Goal: Task Accomplishment & Management: Use online tool/utility

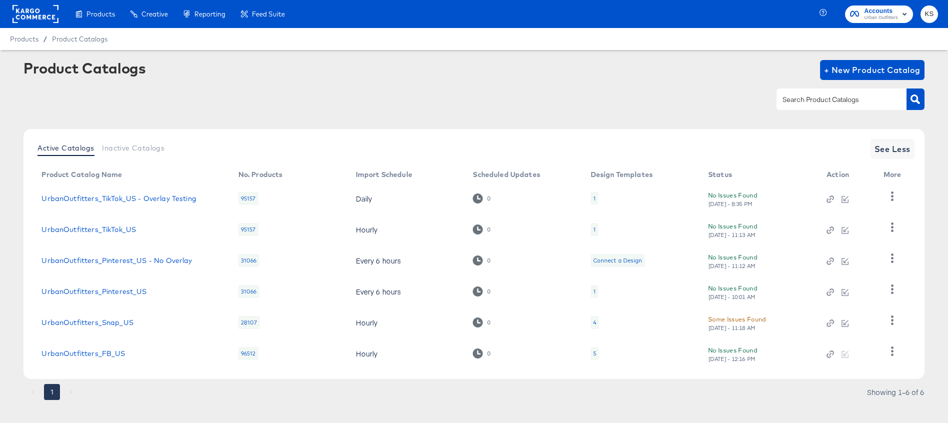
click at [889, 18] on span "Urban Outfitters" at bounding box center [881, 18] width 34 height 8
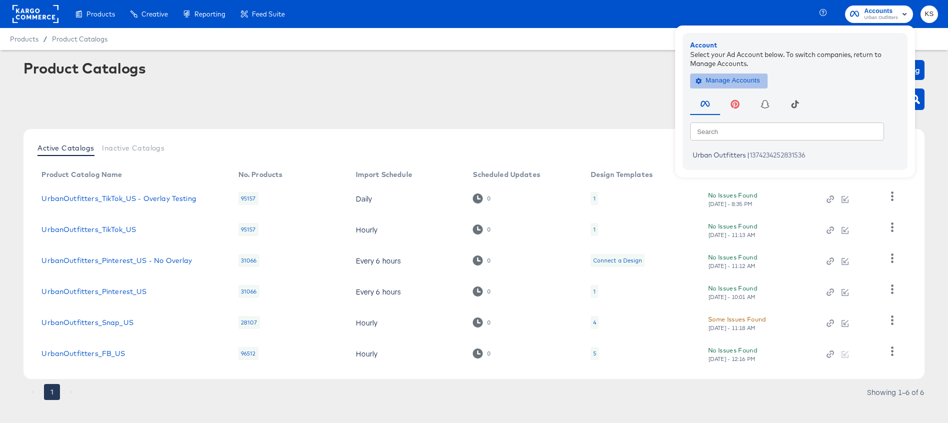
click at [722, 82] on span "Manage Accounts" at bounding box center [729, 80] width 62 height 11
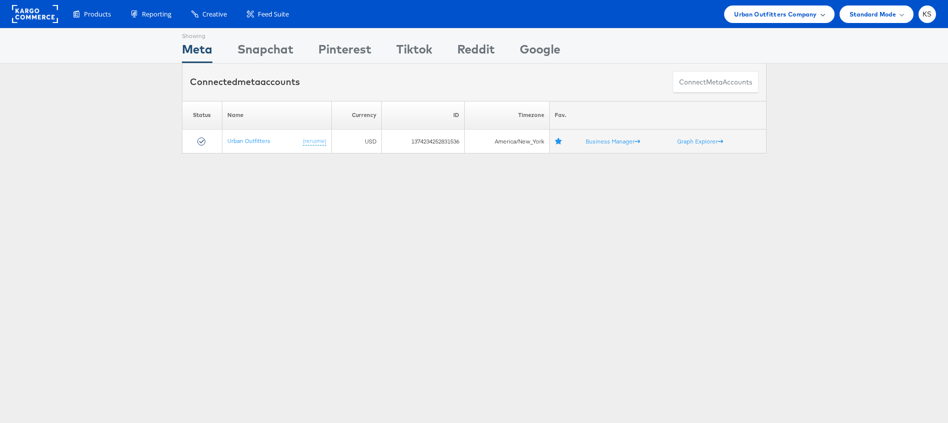
click at [765, 11] on span "Urban Outfitters Company" at bounding box center [775, 14] width 82 height 10
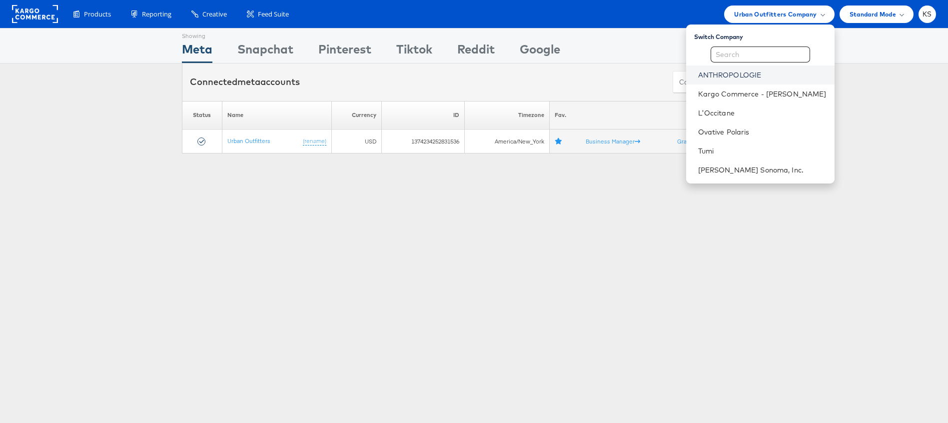
click at [748, 73] on link "ANTHROPOLOGIE" at bounding box center [762, 75] width 128 height 10
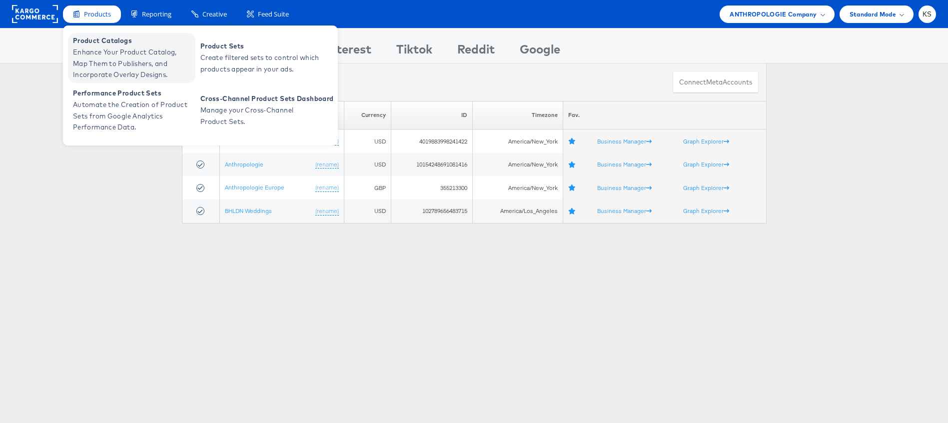
click at [101, 53] on span "Enhance Your Product Catalog, Map Them to Publishers, and Incorporate Overlay D…" at bounding box center [133, 63] width 120 height 34
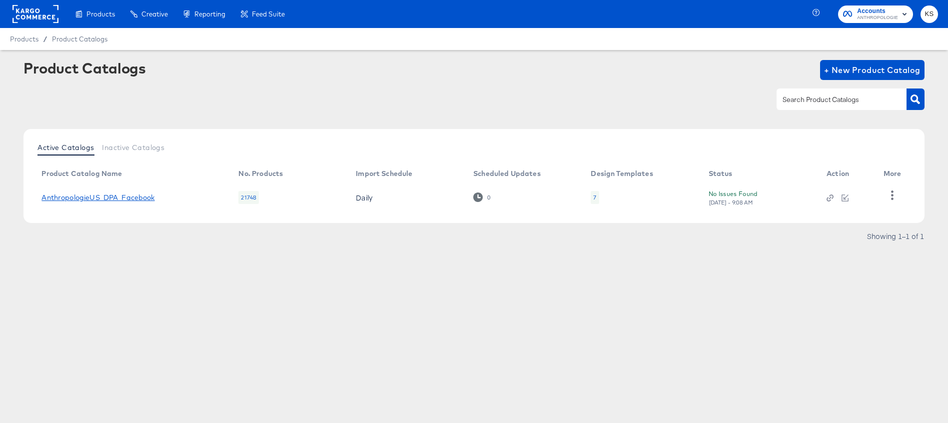
click at [119, 197] on link "AnthropologieUS_DPA_Facebook" at bounding box center [97, 197] width 113 height 8
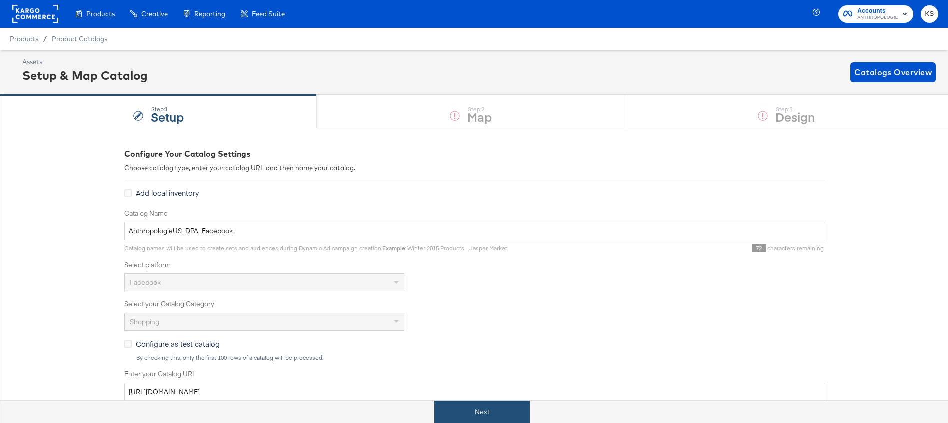
click at [476, 421] on button "Next" at bounding box center [481, 412] width 95 height 22
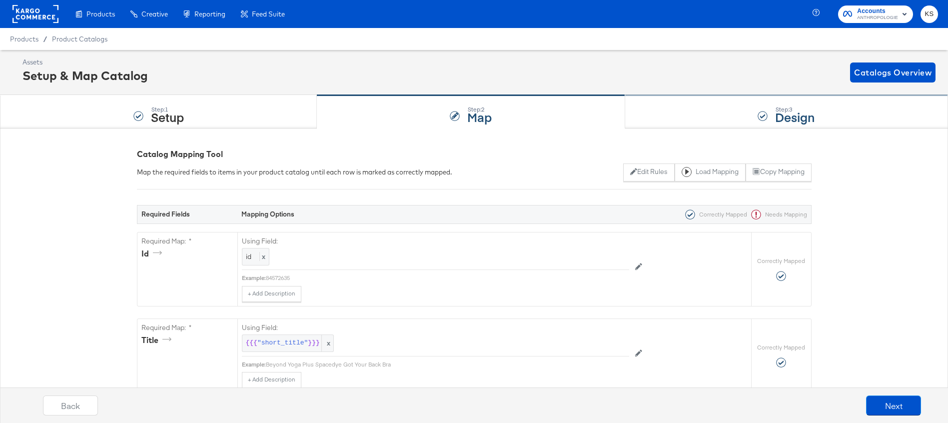
click at [697, 110] on div "Step: 3 Design" at bounding box center [786, 111] width 323 height 33
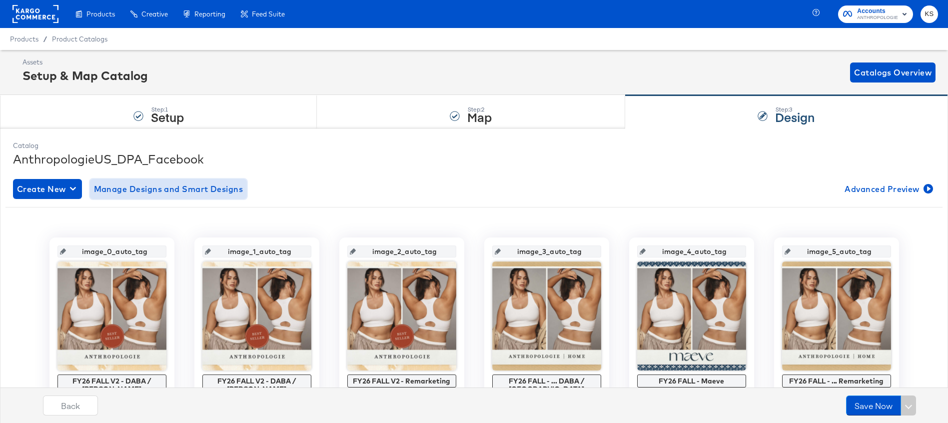
click at [167, 188] on span "Manage Designs and Smart Designs" at bounding box center [168, 189] width 149 height 14
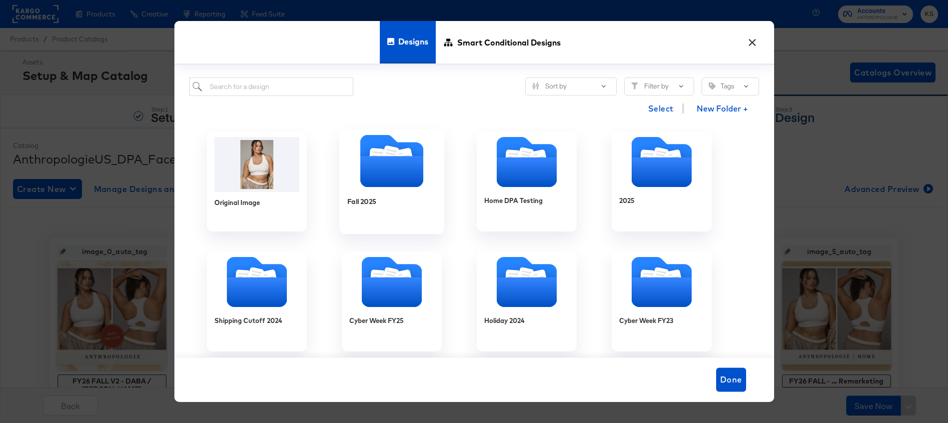
click at [401, 194] on div "Fall 2025" at bounding box center [391, 208] width 89 height 38
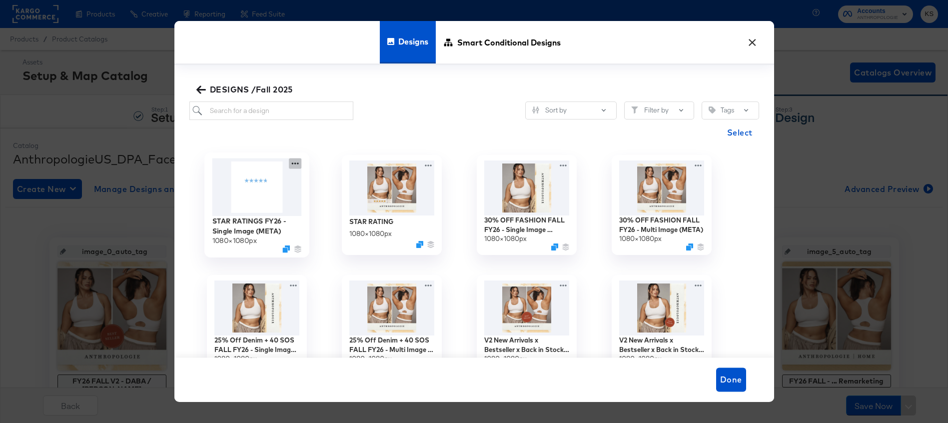
click at [298, 162] on icon at bounding box center [295, 163] width 12 height 10
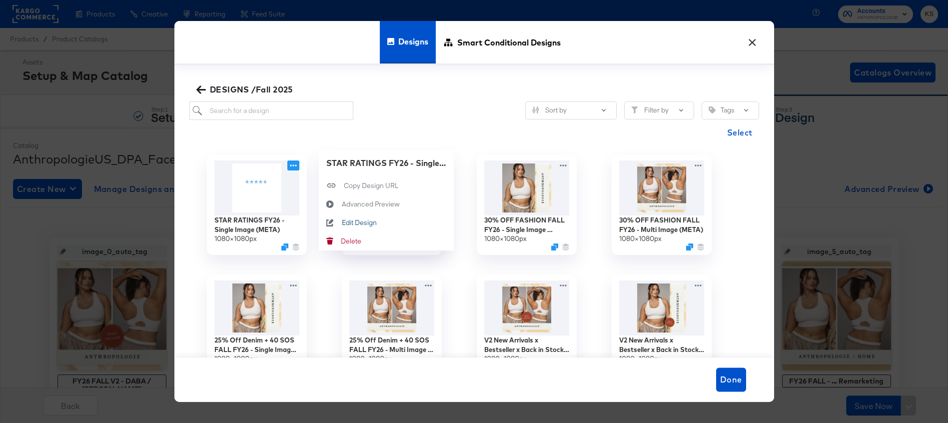
click at [379, 222] on button "Edit Design Edit Design" at bounding box center [386, 222] width 135 height 18
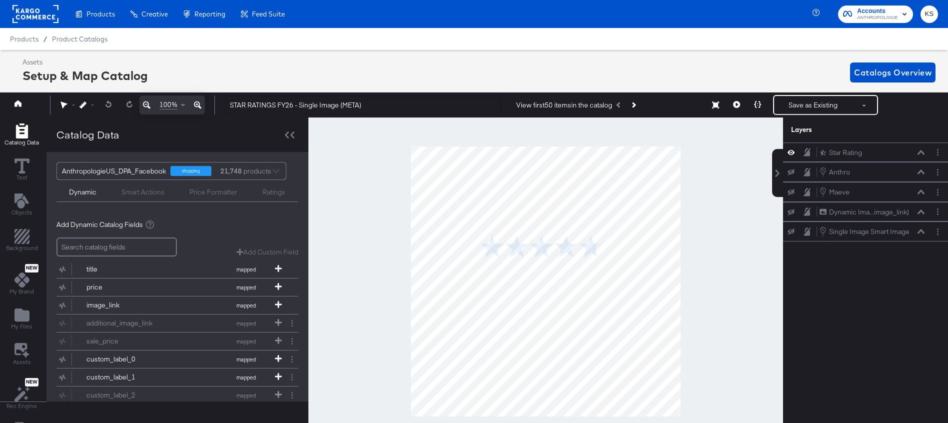
scroll to position [0, 2]
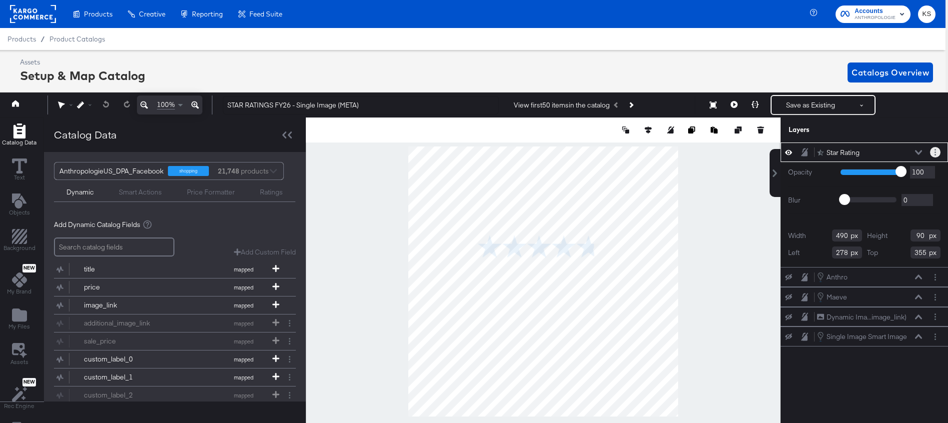
click at [936, 151] on button "Layer Options" at bounding box center [935, 152] width 10 height 10
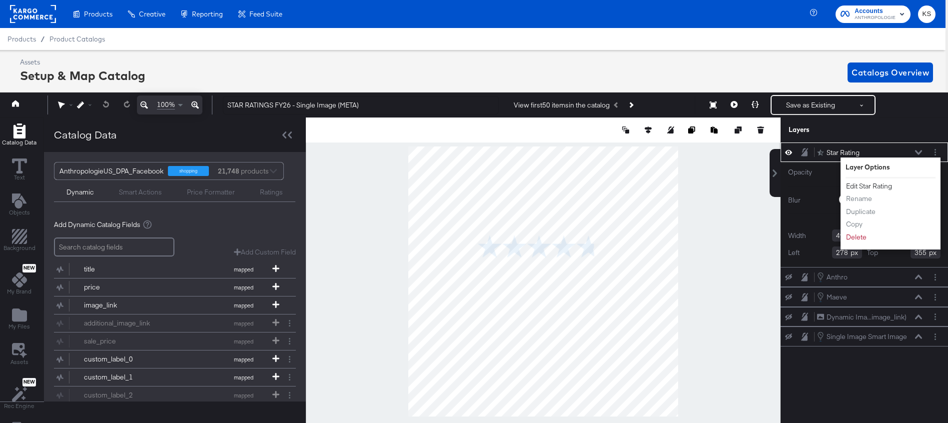
click at [874, 187] on button "Edit Star Rating" at bounding box center [868, 186] width 47 height 10
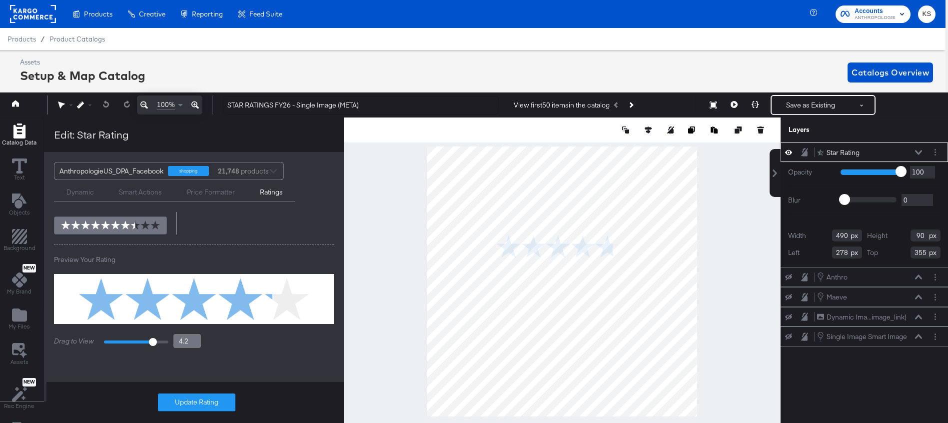
scroll to position [0, 0]
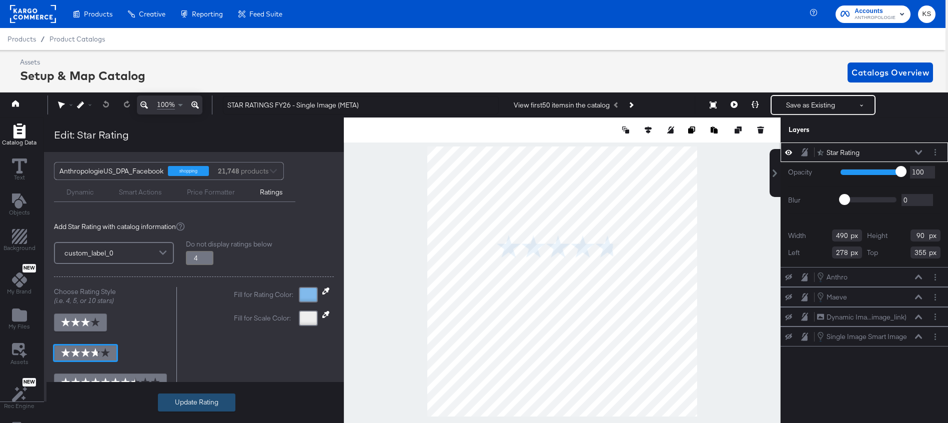
click at [180, 406] on button "Update Rating" at bounding box center [196, 402] width 77 height 18
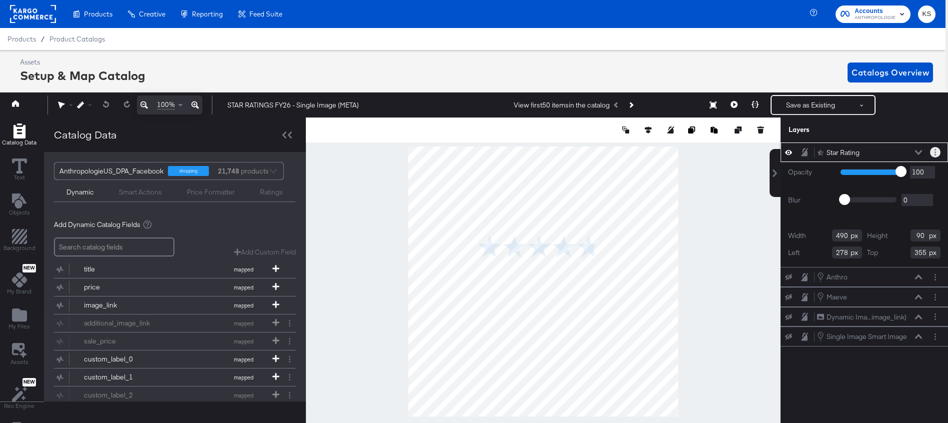
click at [936, 150] on button "Layer Options" at bounding box center [935, 152] width 10 height 10
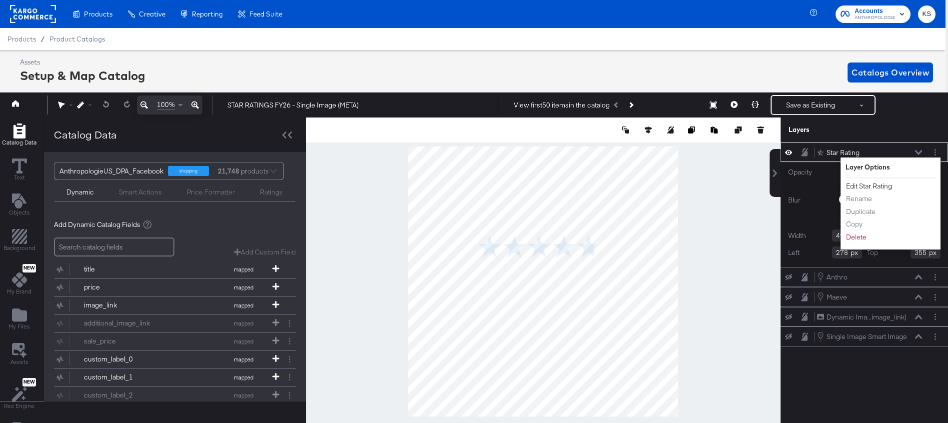
click at [877, 184] on button "Edit Star Rating" at bounding box center [868, 186] width 47 height 10
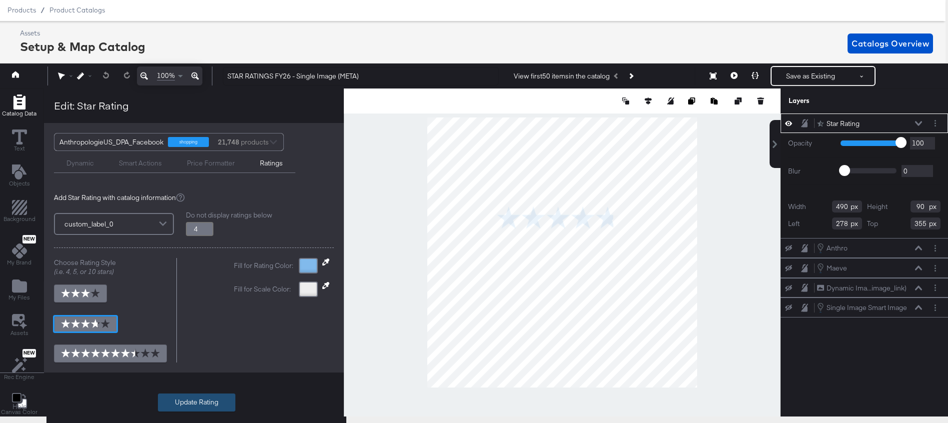
click at [201, 403] on button "Update Rating" at bounding box center [196, 402] width 77 height 18
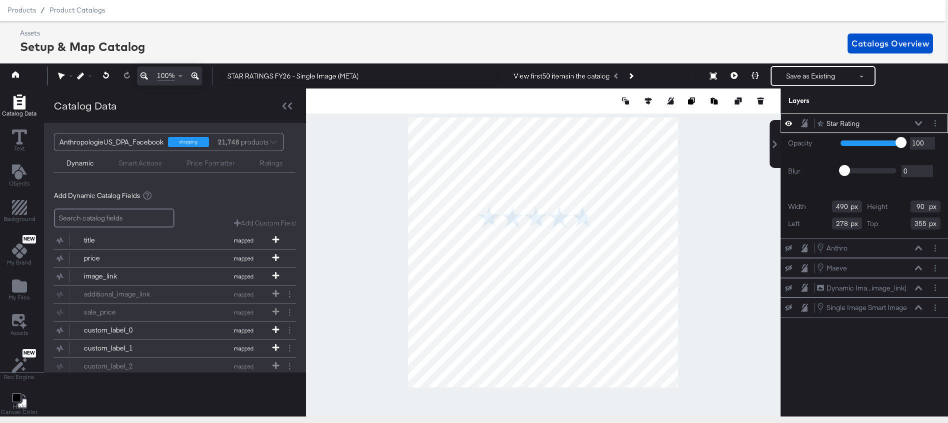
type input "533"
type input "98"
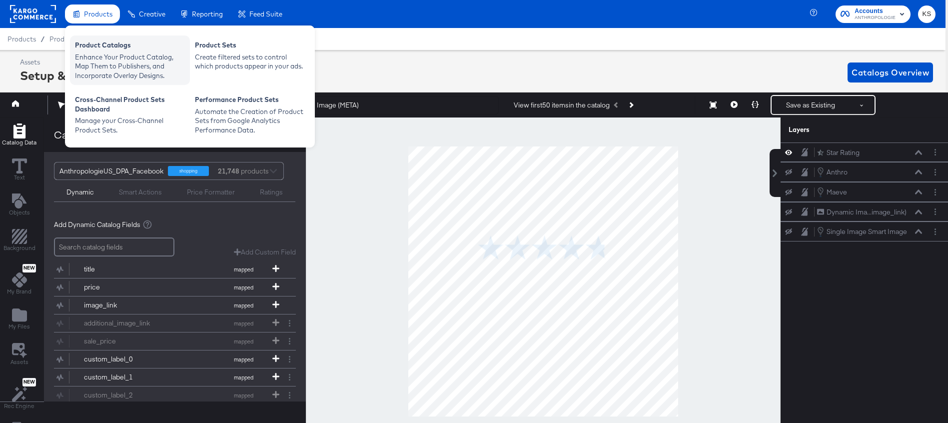
click at [114, 50] on div "Product Catalogs" at bounding box center [130, 46] width 110 height 12
